Goal: Find specific page/section: Find specific page/section

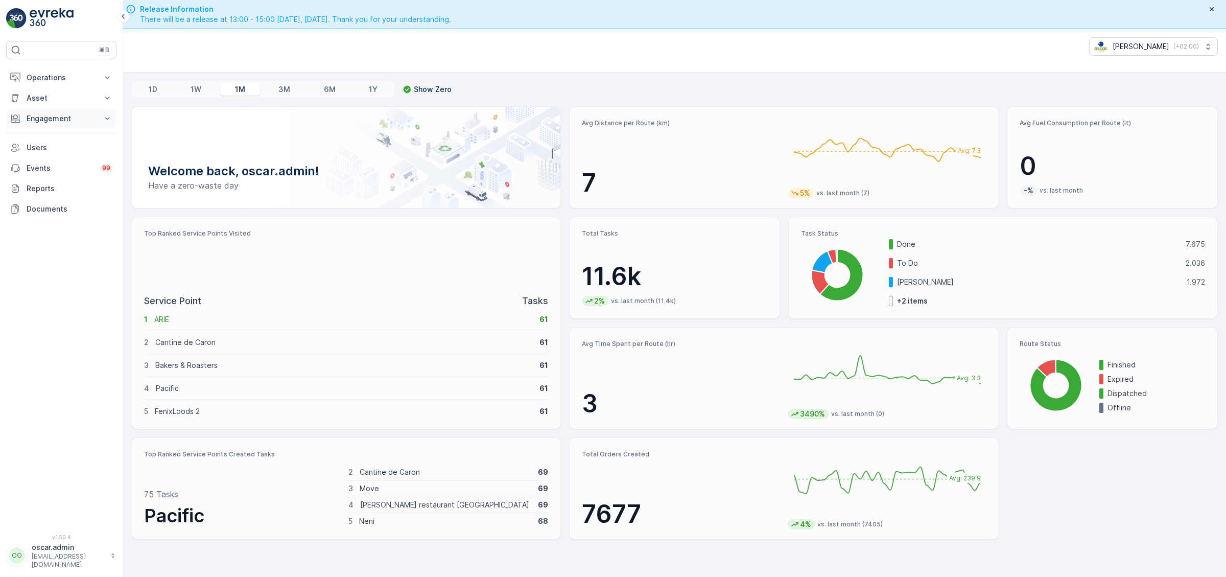
click at [60, 112] on button "Engagement" at bounding box center [61, 118] width 110 height 20
click at [56, 150] on link "Entities" at bounding box center [69, 150] width 94 height 14
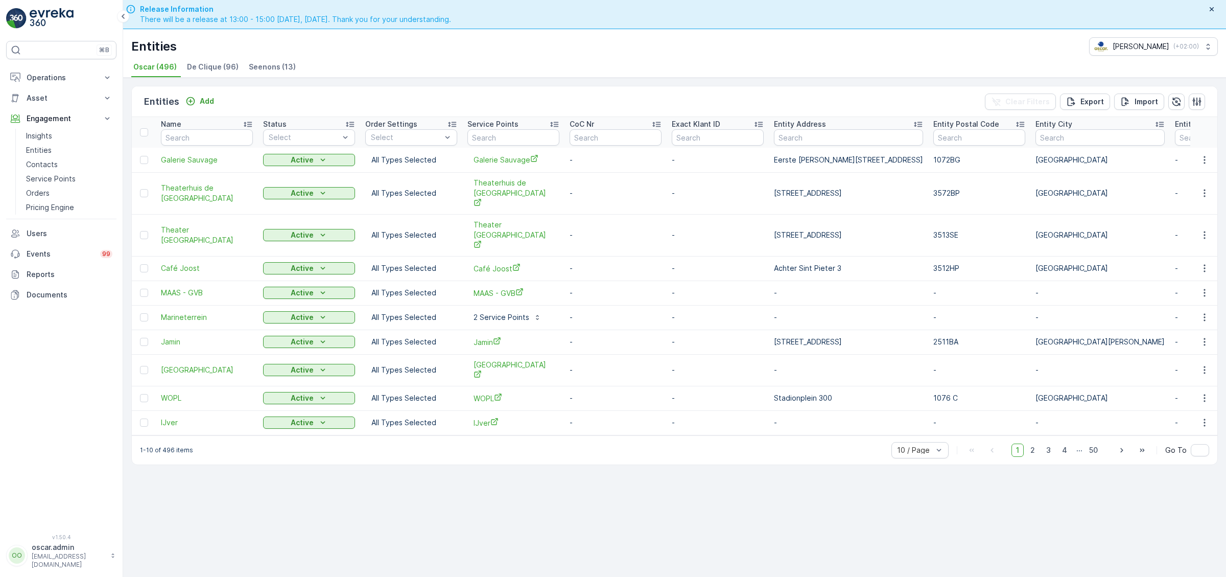
click at [210, 68] on span "De Clique (96)" at bounding box center [213, 67] width 52 height 10
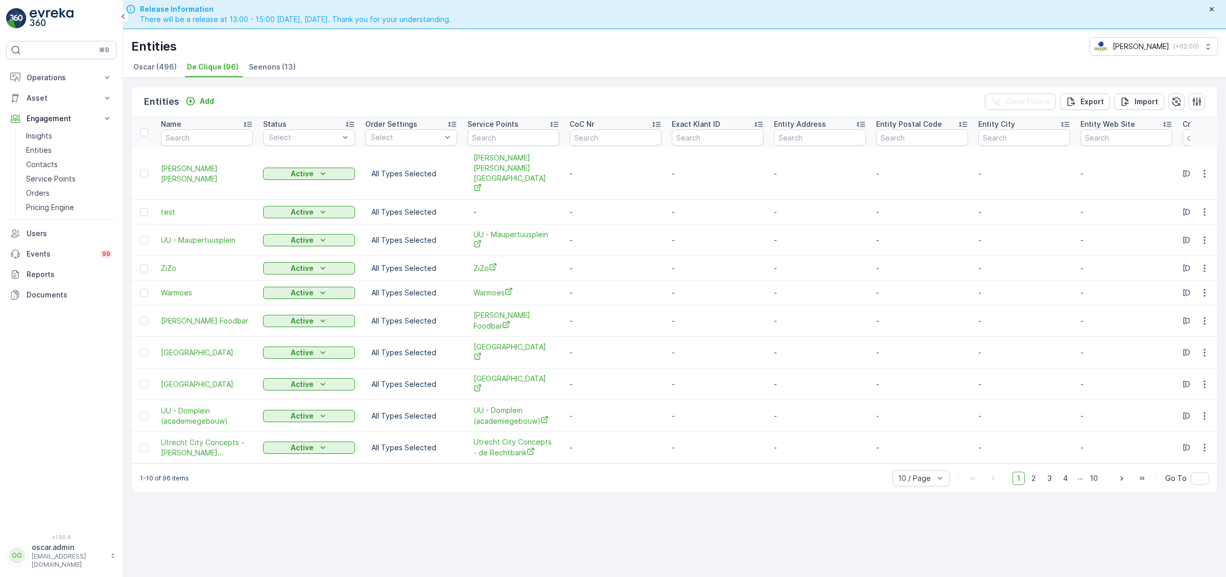
click at [213, 127] on div "Name" at bounding box center [207, 124] width 92 height 10
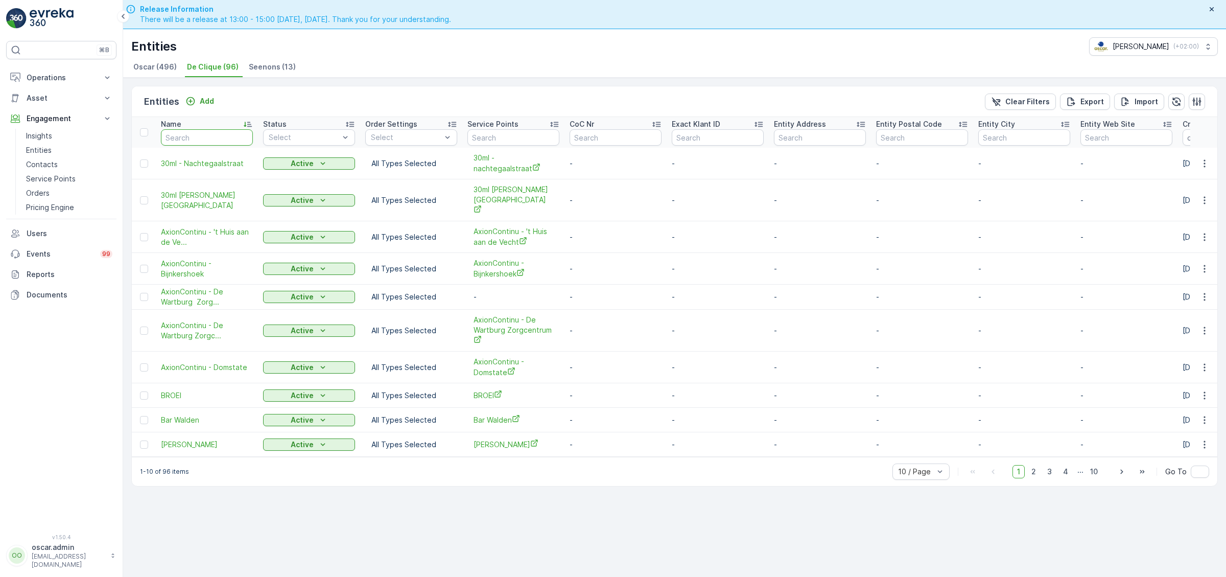
click at [201, 137] on input "text" at bounding box center [207, 137] width 92 height 16
type input "JDE"
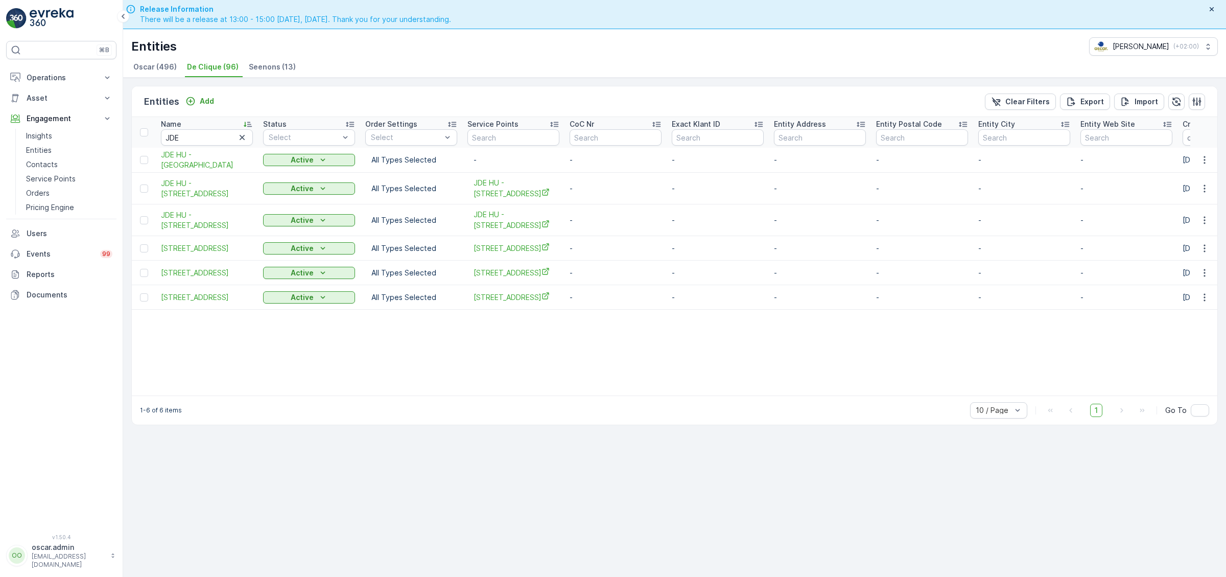
click at [499, 451] on div "Entities Add Clear Filters Export Import Name JDE Status Select Order Settings …" at bounding box center [674, 342] width 1103 height 528
